Goal: Task Accomplishment & Management: Manage account settings

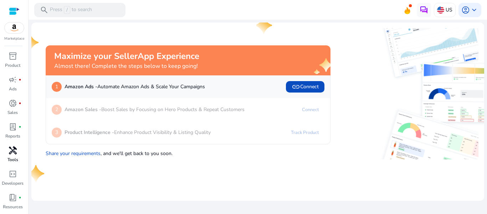
click at [15, 154] on span "handyman" at bounding box center [13, 150] width 9 height 9
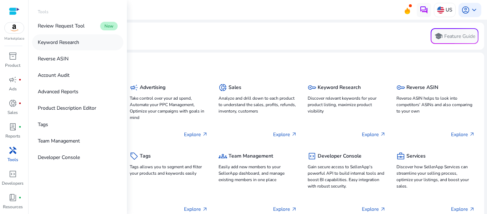
click at [63, 41] on p "Keyword Research" at bounding box center [58, 42] width 41 height 7
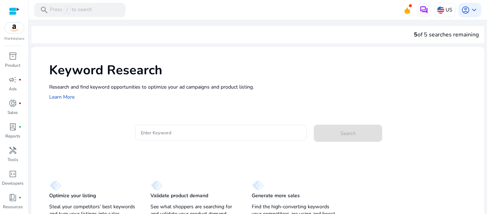
click at [201, 97] on div "Research and find keyword opportunities to optimize your [PERSON_NAME] and prod…" at bounding box center [263, 92] width 428 height 18
click at [181, 135] on input "Enter Keyword" at bounding box center [221, 132] width 161 height 8
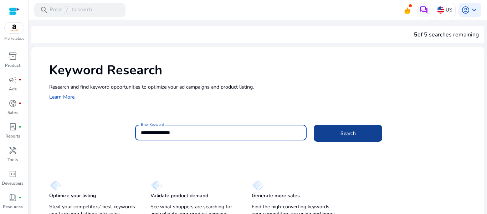
type input "**********"
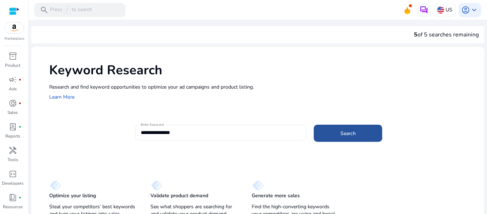
click at [371, 132] on span at bounding box center [348, 133] width 69 height 17
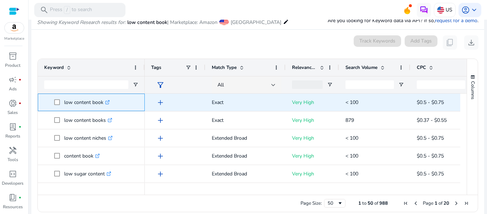
click at [105, 102] on link ".st0{fill:#2c8af8}" at bounding box center [106, 102] width 6 height 7
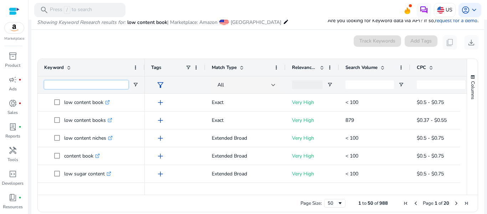
click at [91, 85] on input "Keyword Filter Input" at bounding box center [86, 84] width 84 height 9
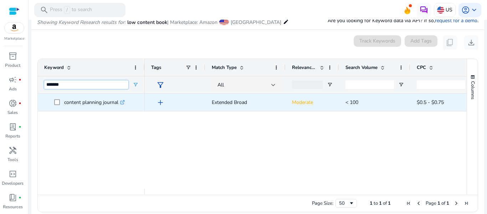
type input "*******"
click at [123, 103] on icon ".st0{fill:#2c8af8}" at bounding box center [122, 102] width 5 height 5
click at [302, 102] on p "Moderate" at bounding box center [312, 102] width 41 height 15
click at [305, 83] on div at bounding box center [307, 84] width 31 height 9
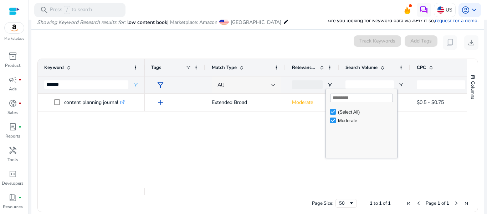
click at [274, 85] on div at bounding box center [274, 84] width 4 height 3
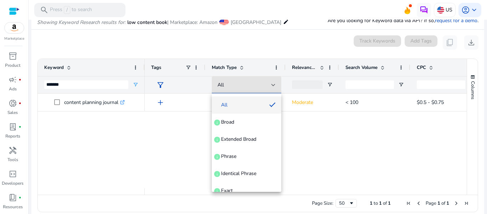
drag, startPoint x: 310, startPoint y: 82, endPoint x: 306, endPoint y: 105, distance: 23.5
click at [306, 105] on div at bounding box center [243, 107] width 487 height 214
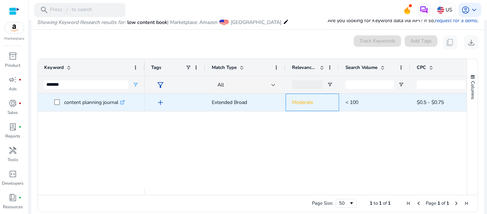
click at [306, 105] on p "Moderate" at bounding box center [312, 102] width 41 height 15
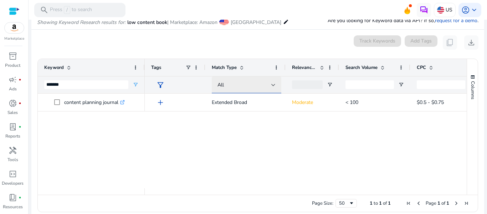
click at [270, 84] on div "All" at bounding box center [245, 85] width 54 height 8
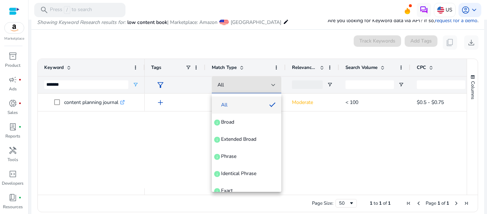
click at [381, 69] on div at bounding box center [243, 107] width 487 height 214
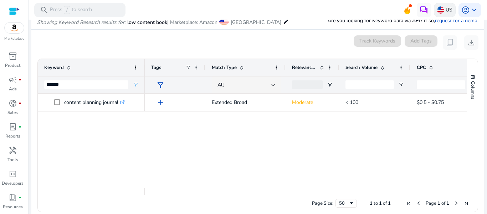
click at [446, 6] on p "US" at bounding box center [449, 10] width 7 height 12
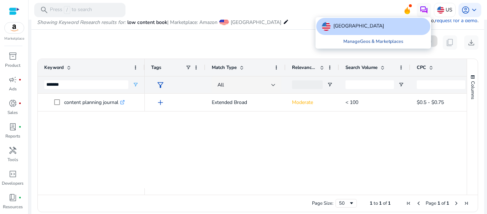
click at [401, 39] on link "Manage Geos & Marketplaces" at bounding box center [373, 41] width 71 height 13
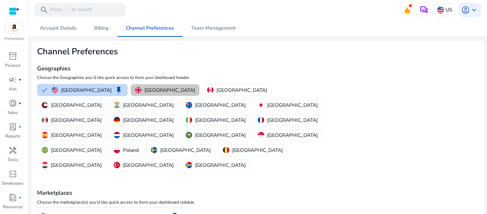
click at [154, 92] on p "[GEOGRAPHIC_DATA]" at bounding box center [170, 89] width 51 height 7
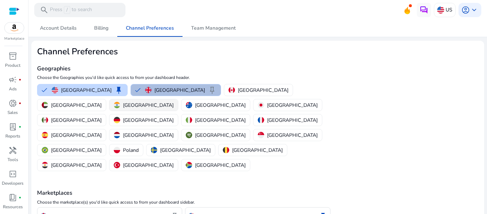
click at [174, 101] on div "[GEOGRAPHIC_DATA]" at bounding box center [144, 104] width 60 height 7
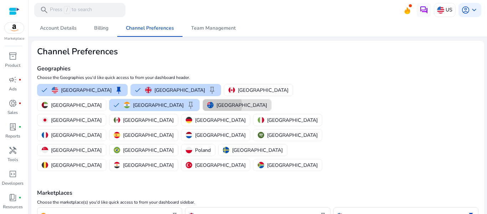
click at [217, 105] on p "[GEOGRAPHIC_DATA]" at bounding box center [242, 104] width 51 height 7
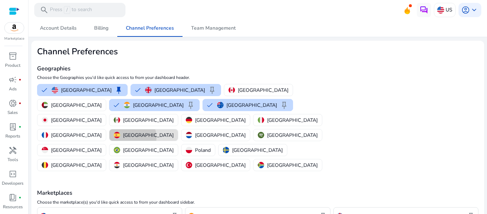
click at [123, 131] on p "[GEOGRAPHIC_DATA]" at bounding box center [148, 134] width 51 height 7
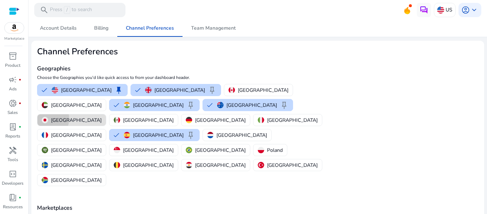
click at [48, 117] on img "button" at bounding box center [45, 120] width 6 height 6
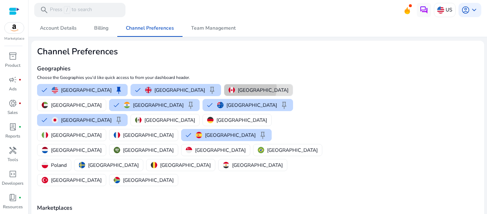
click at [238, 88] on p "[GEOGRAPHIC_DATA]" at bounding box center [263, 89] width 51 height 7
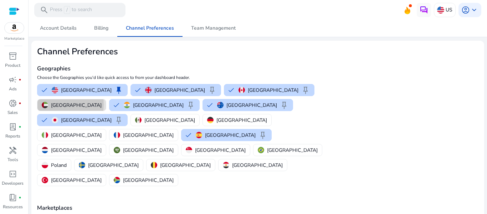
click at [102, 101] on p "[GEOGRAPHIC_DATA]" at bounding box center [76, 104] width 51 height 7
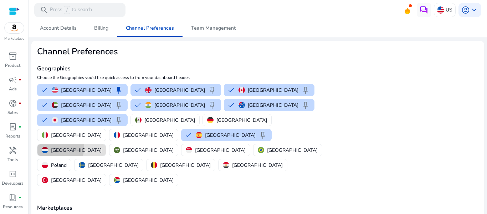
click at [102, 146] on p "[GEOGRAPHIC_DATA]" at bounding box center [76, 149] width 51 height 7
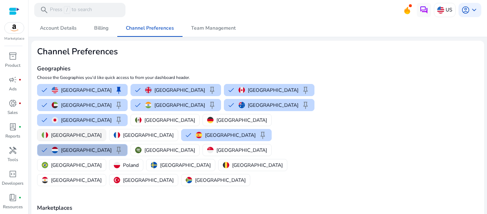
click at [102, 131] on p "[GEOGRAPHIC_DATA]" at bounding box center [76, 134] width 51 height 7
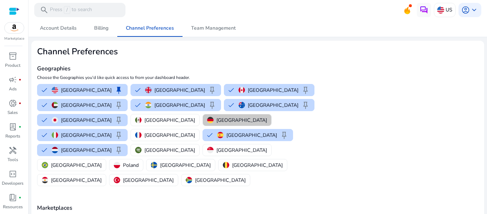
click at [203, 120] on button "[GEOGRAPHIC_DATA]" at bounding box center [237, 119] width 69 height 11
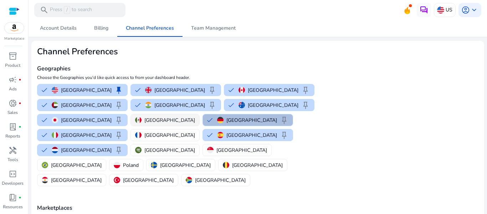
click at [135, 120] on img "button" at bounding box center [138, 120] width 6 height 6
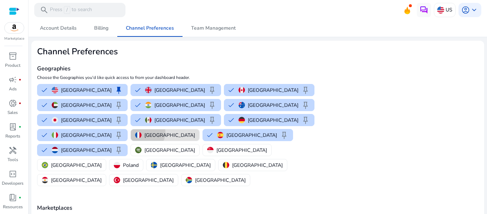
click at [195, 131] on p "[GEOGRAPHIC_DATA]" at bounding box center [170, 134] width 51 height 7
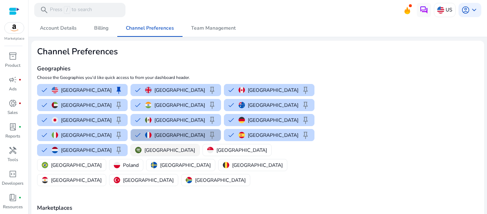
click at [145, 146] on p "[GEOGRAPHIC_DATA]" at bounding box center [170, 149] width 51 height 7
click at [217, 146] on p "[GEOGRAPHIC_DATA]" at bounding box center [242, 149] width 51 height 7
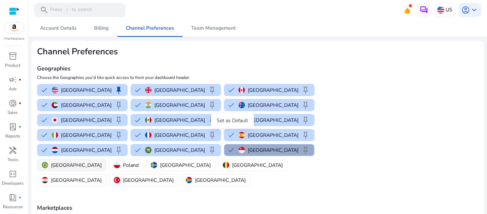
click at [301, 146] on span "keep" at bounding box center [305, 150] width 9 height 9
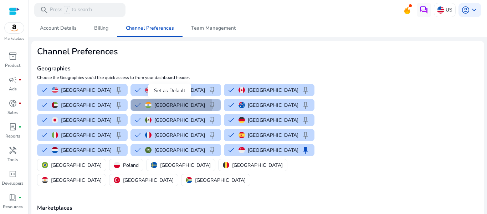
click at [208, 105] on span "keep" at bounding box center [212, 105] width 9 height 9
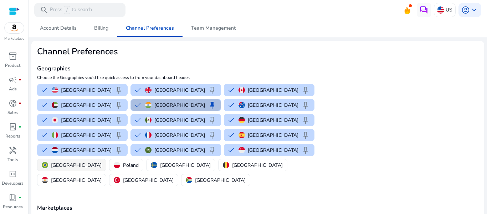
click at [139, 161] on p "Poland" at bounding box center [131, 164] width 16 height 7
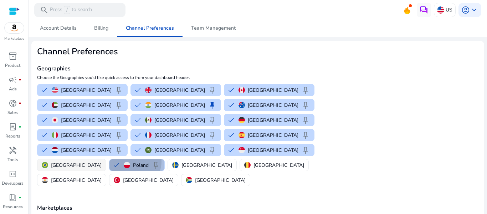
click at [102, 161] on div "[GEOGRAPHIC_DATA]" at bounding box center [72, 164] width 60 height 7
click at [102, 161] on p "[GEOGRAPHIC_DATA]" at bounding box center [76, 164] width 51 height 7
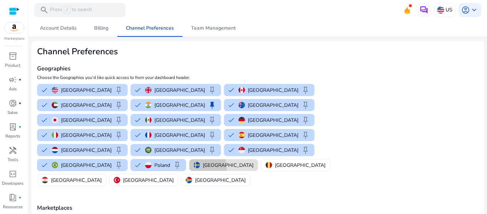
click at [194, 162] on img "button" at bounding box center [197, 165] width 6 height 6
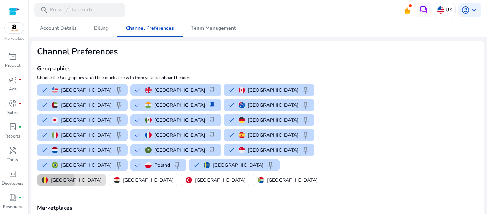
click at [48, 177] on img "button" at bounding box center [45, 180] width 6 height 6
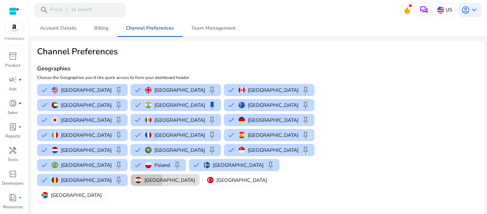
click at [195, 176] on div "[GEOGRAPHIC_DATA]" at bounding box center [165, 179] width 60 height 7
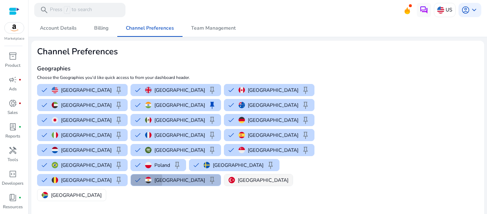
click at [266, 174] on button "[GEOGRAPHIC_DATA]" at bounding box center [258, 179] width 69 height 11
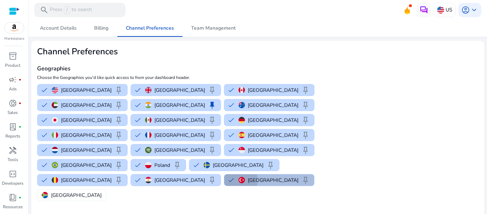
click at [277, 174] on button "Turkey keep" at bounding box center [269, 179] width 90 height 11
click at [288, 176] on p "[GEOGRAPHIC_DATA]" at bounding box center [263, 179] width 51 height 7
click at [60, 189] on button "[GEOGRAPHIC_DATA]" at bounding box center [71, 194] width 69 height 11
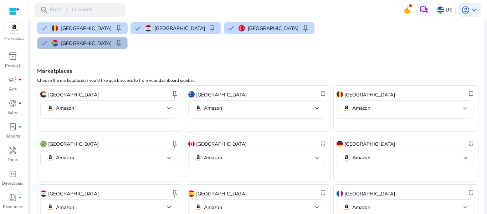
scroll to position [153, 0]
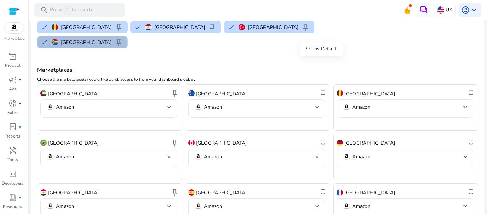
click at [323, 89] on span "keep" at bounding box center [323, 93] width 9 height 9
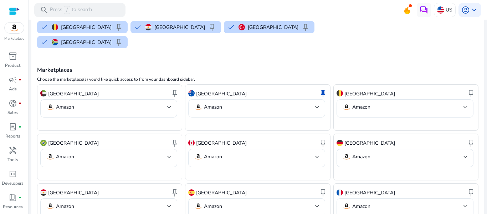
click at [320, 99] on div "Amazon" at bounding box center [256, 108] width 137 height 18
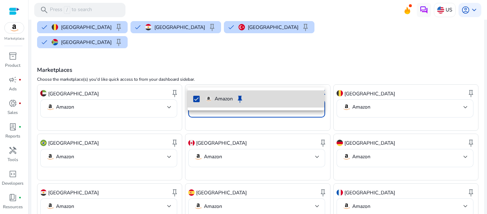
click at [303, 99] on span "Amazon keep" at bounding box center [262, 99] width 113 height 9
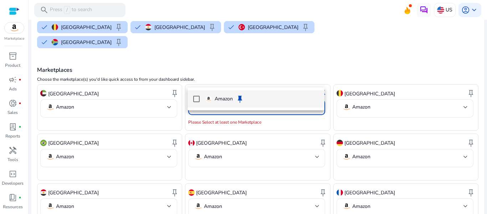
click at [303, 99] on span "Amazon keep" at bounding box center [262, 99] width 113 height 9
click at [297, 25] on div at bounding box center [243, 107] width 487 height 214
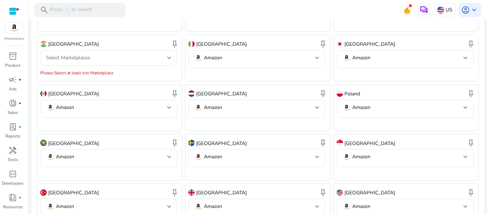
scroll to position [413, 0]
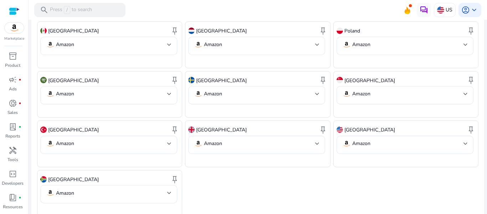
drag, startPoint x: 437, startPoint y: 208, endPoint x: 416, endPoint y: 208, distance: 21.4
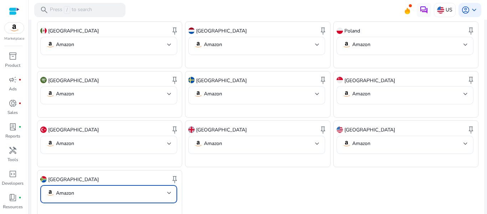
click at [167, 188] on div at bounding box center [169, 192] width 4 height 9
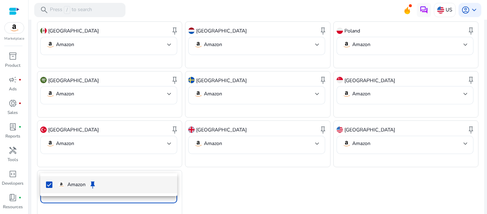
click at [262, 181] on div at bounding box center [243, 107] width 487 height 214
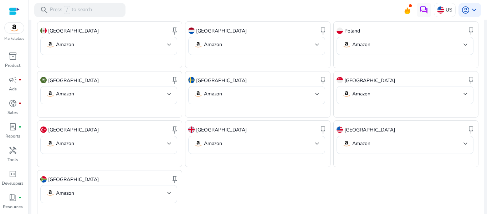
click at [282, 179] on div "[GEOGRAPHIC_DATA] keep Amazon [GEOGRAPHIC_DATA] keep Amazon [GEOGRAPHIC_DATA] k…" at bounding box center [258, 20] width 442 height 393
click at [93, 12] on div "search Press / to search" at bounding box center [79, 10] width 91 height 14
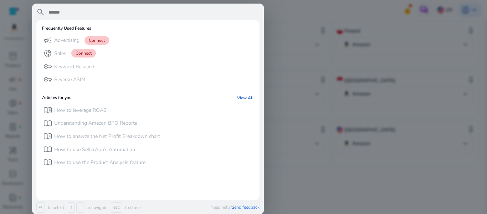
click at [313, 161] on div at bounding box center [243, 107] width 487 height 214
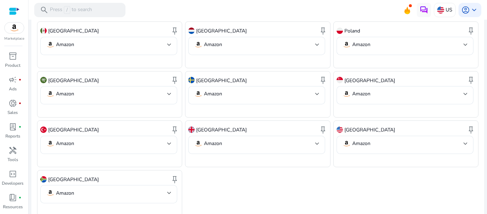
click at [405, 7] on icon at bounding box center [407, 9] width 11 height 10
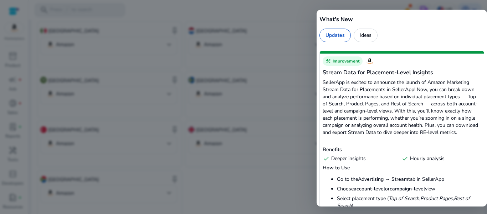
drag, startPoint x: 466, startPoint y: 197, endPoint x: 486, endPoint y: 56, distance: 142.6
click at [486, 56] on div "construction Improvement Stream Data for Placement-Level Insights SellerApp is …" at bounding box center [402, 127] width 171 height 158
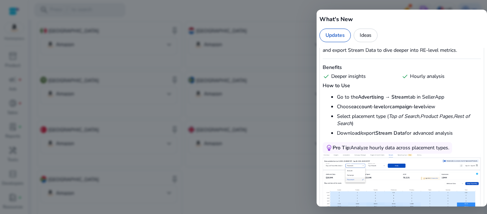
click at [474, 65] on div "construction Improvement Stream Data for Placement-Level Insights SellerApp is …" at bounding box center [402, 105] width 165 height 272
click at [336, 36] on div "Updates" at bounding box center [335, 36] width 31 height 14
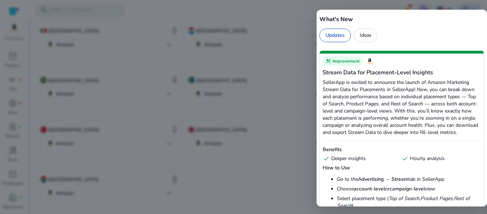
drag, startPoint x: 485, startPoint y: 55, endPoint x: 485, endPoint y: 65, distance: 10.4
click at [485, 65] on div "construction Improvement Stream Data for Placement-Level Insights SellerApp is …" at bounding box center [402, 127] width 171 height 158
click at [251, 124] on div at bounding box center [243, 107] width 487 height 214
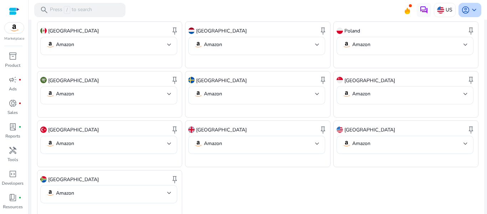
click at [463, 11] on span "account_circle" at bounding box center [466, 10] width 9 height 9
